Goal: Navigation & Orientation: Find specific page/section

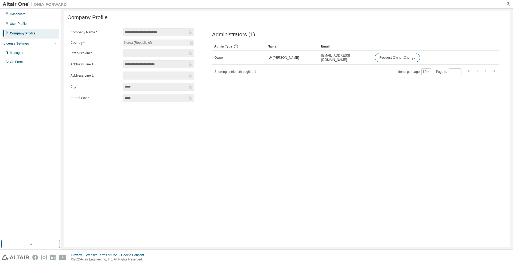
click at [43, 17] on div "Dashboard" at bounding box center [30, 14] width 57 height 9
